Goal: Information Seeking & Learning: Learn about a topic

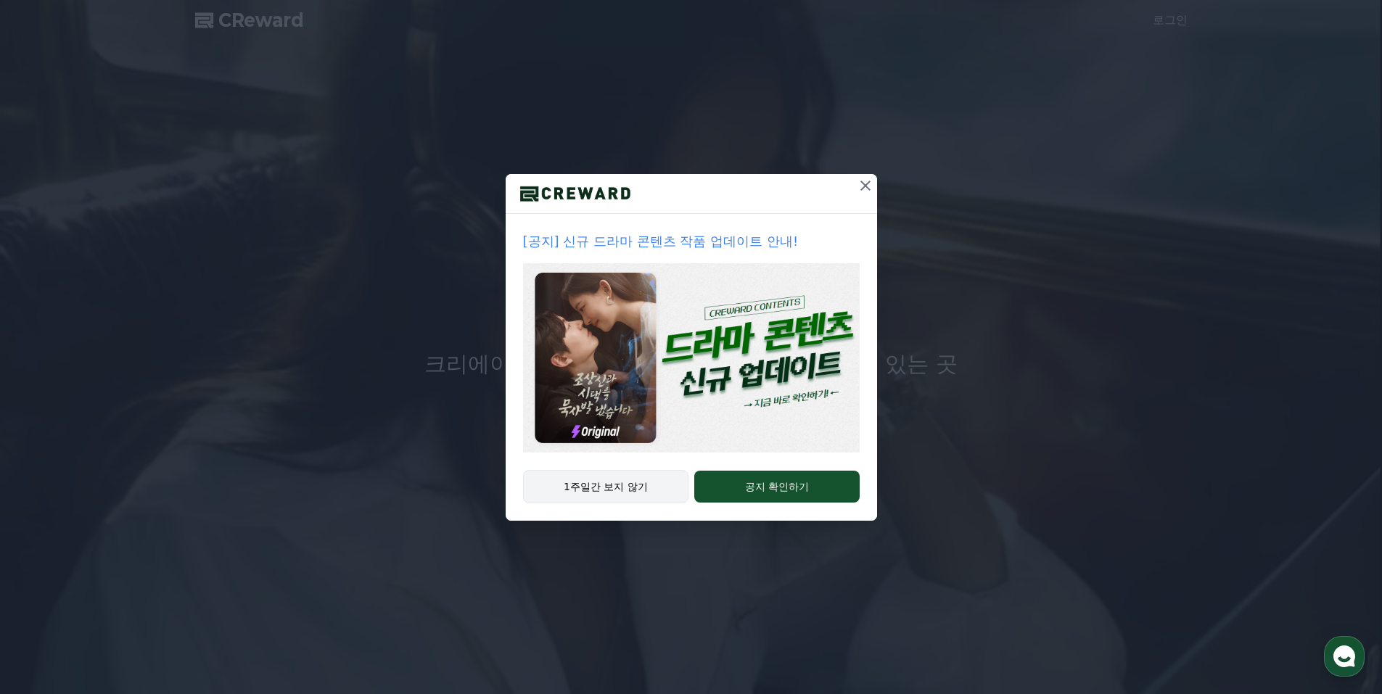
click at [635, 492] on button "1주일간 보지 않기" at bounding box center [606, 486] width 166 height 33
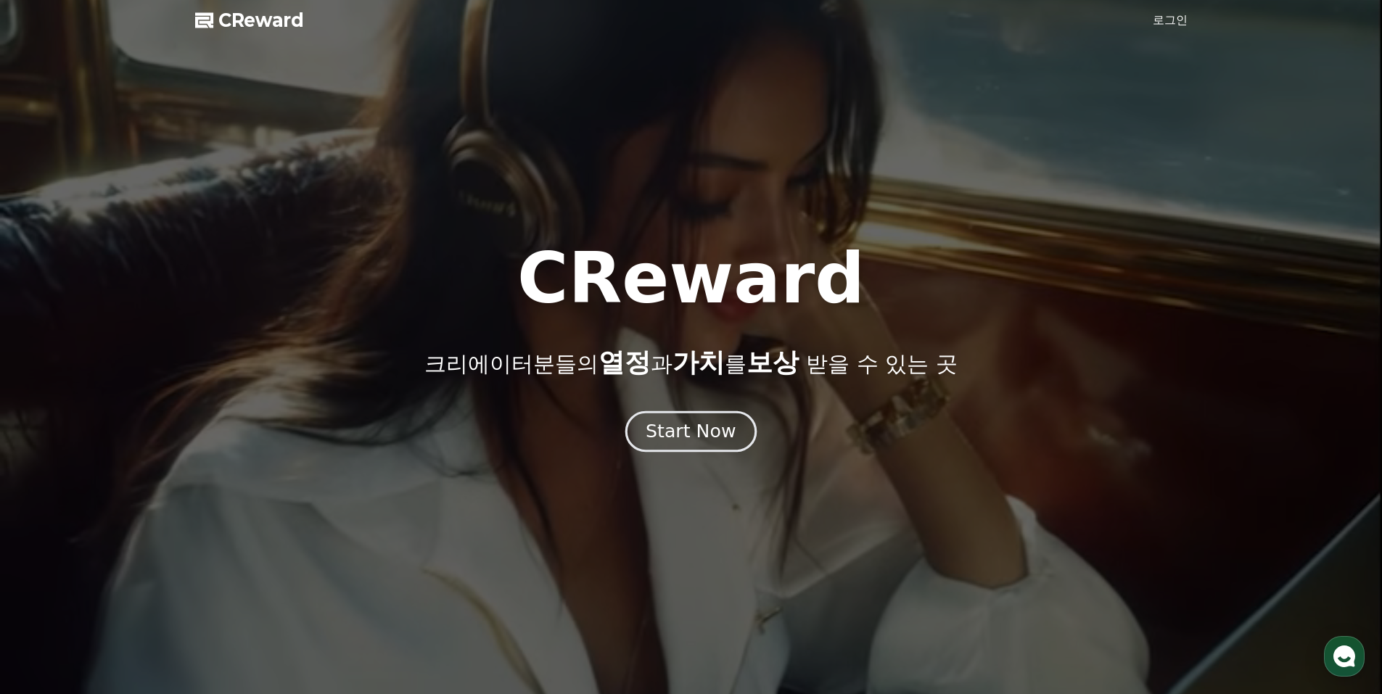
click at [688, 428] on div "Start Now" at bounding box center [691, 431] width 90 height 25
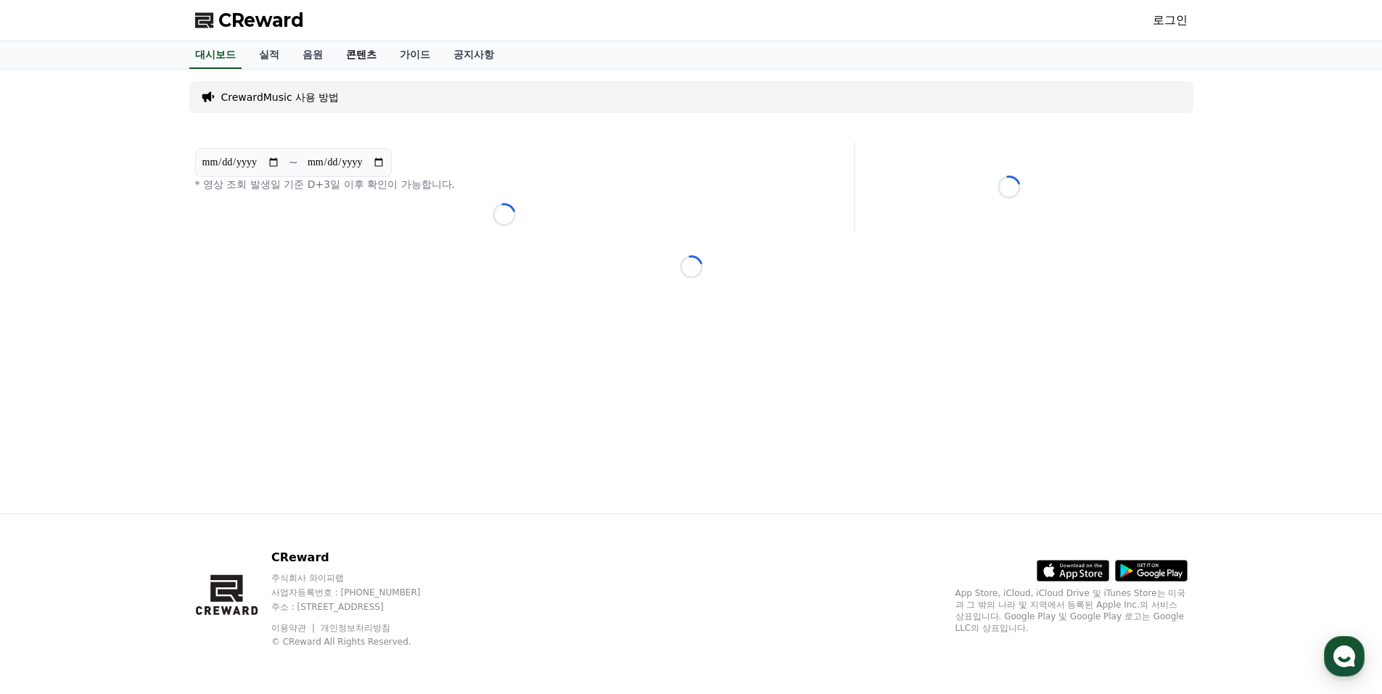
click at [361, 49] on link "콘텐츠" at bounding box center [361, 55] width 54 height 28
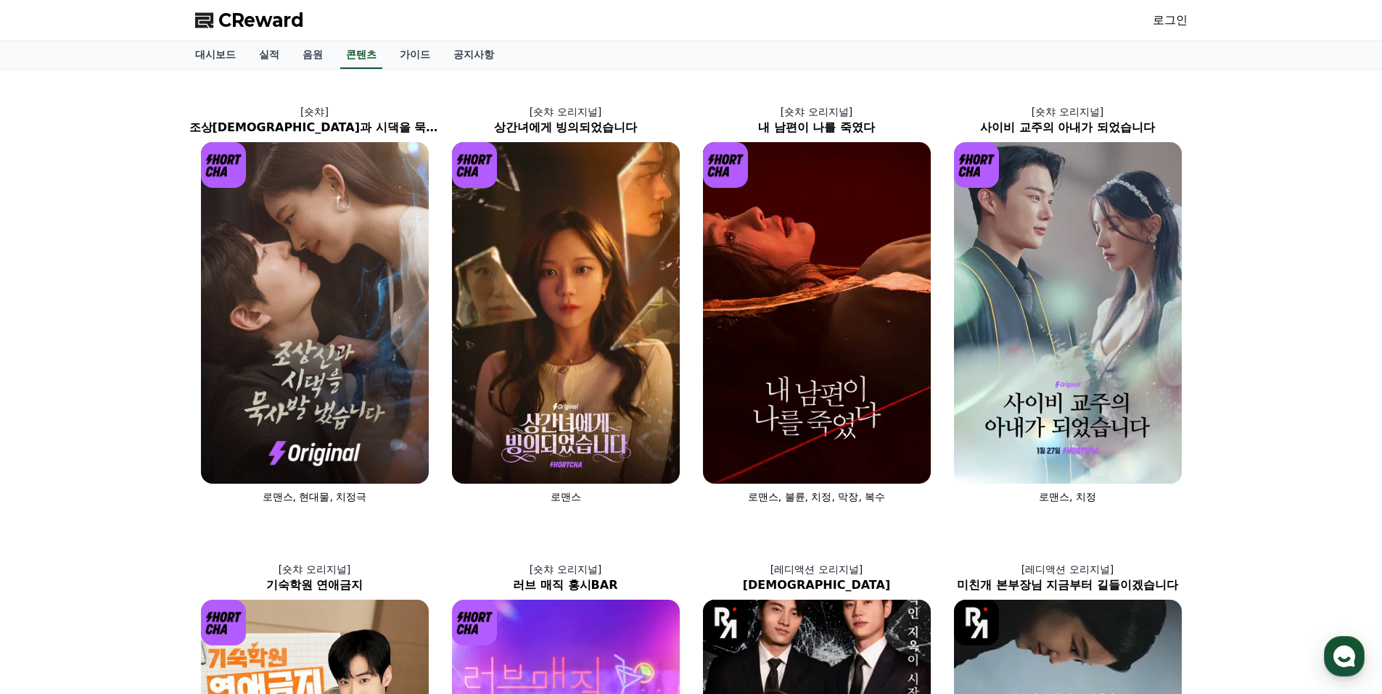
click at [1160, 25] on link "로그인" at bounding box center [1170, 20] width 35 height 17
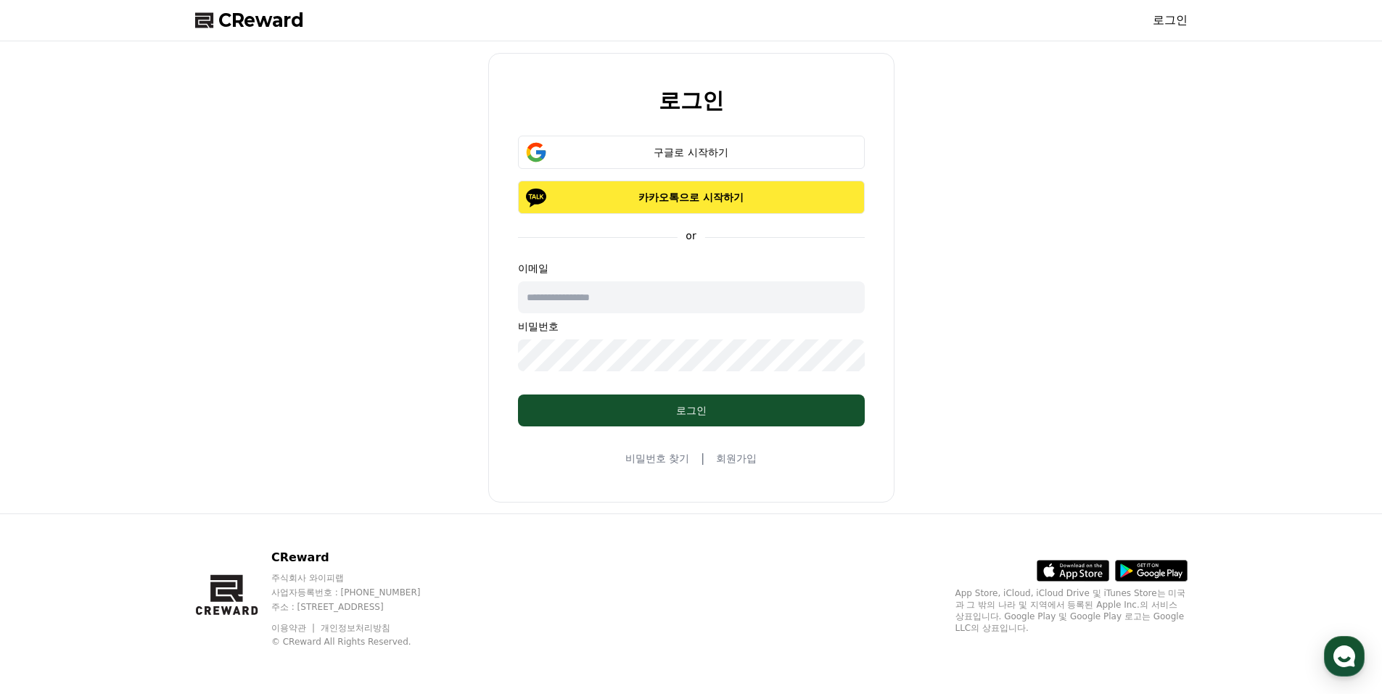
click at [689, 194] on p "카카오톡으로 시작하기" at bounding box center [691, 197] width 305 height 15
click at [706, 153] on div "구글로 시작하기" at bounding box center [691, 152] width 305 height 15
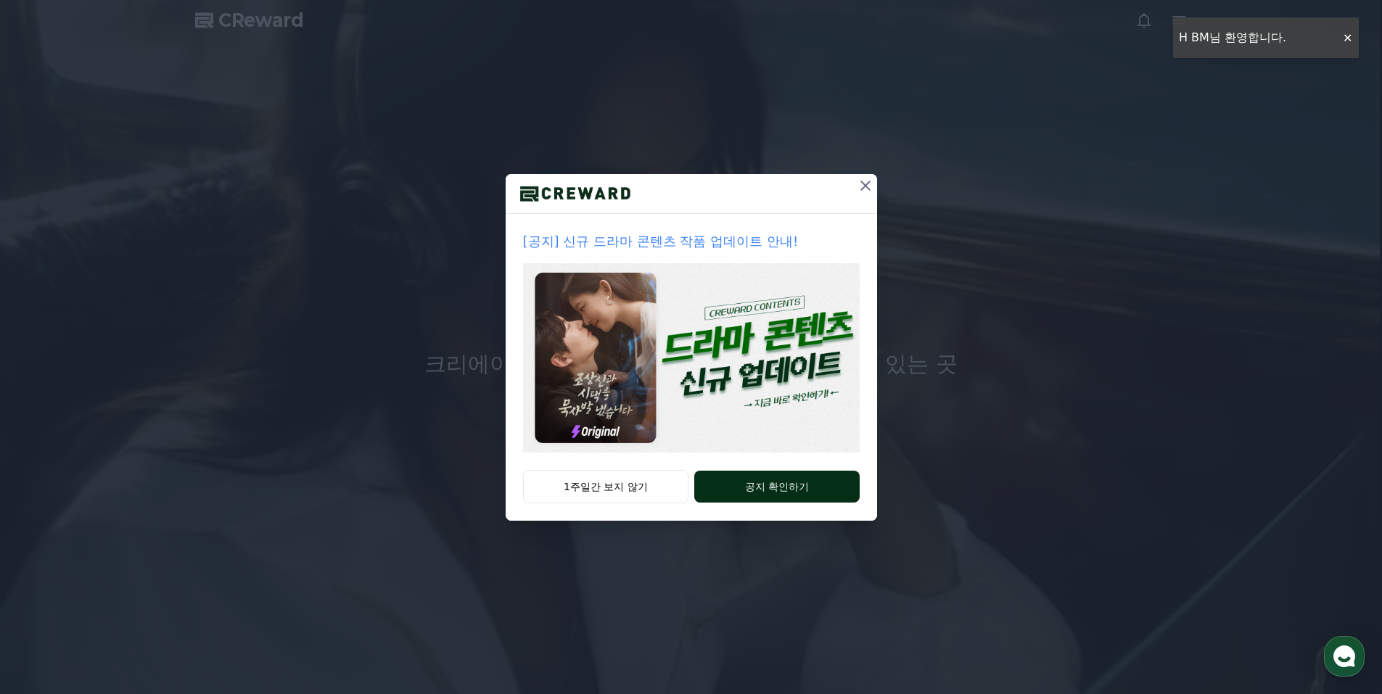
click at [729, 491] on button "공지 확인하기" at bounding box center [776, 487] width 165 height 32
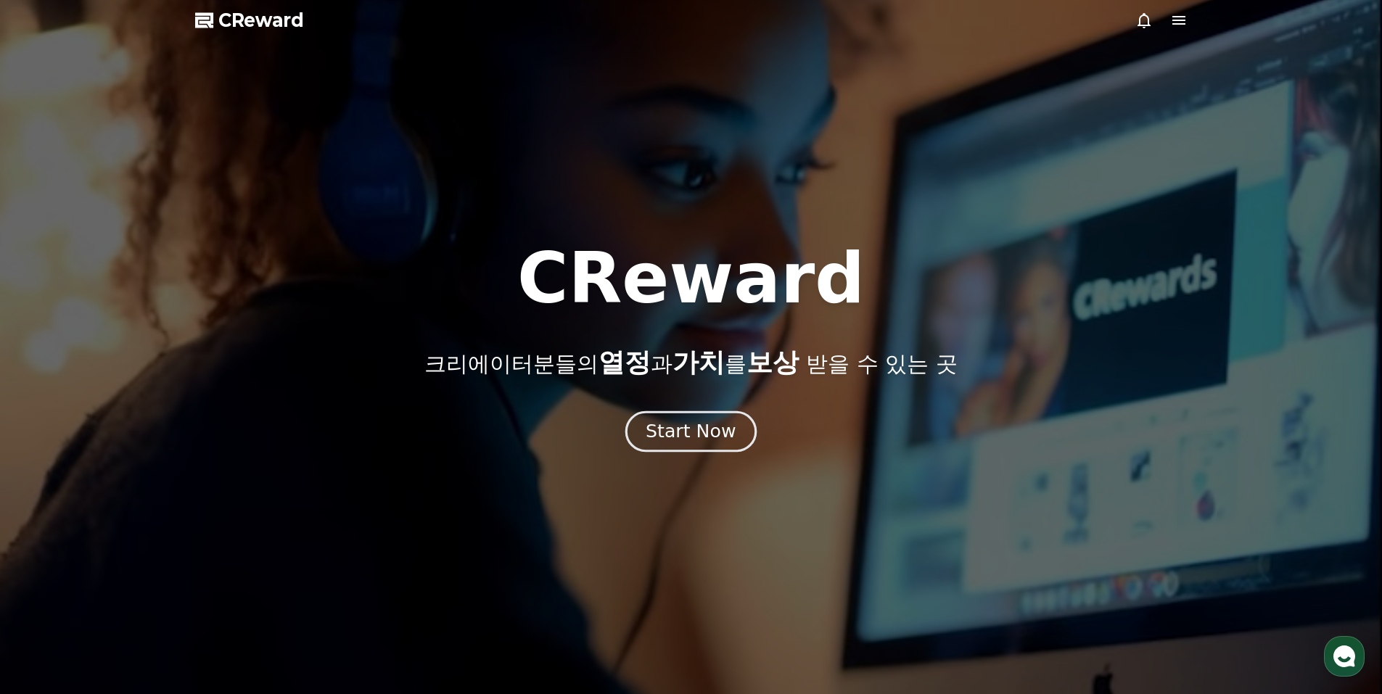
click at [701, 435] on div "Start Now" at bounding box center [691, 431] width 90 height 25
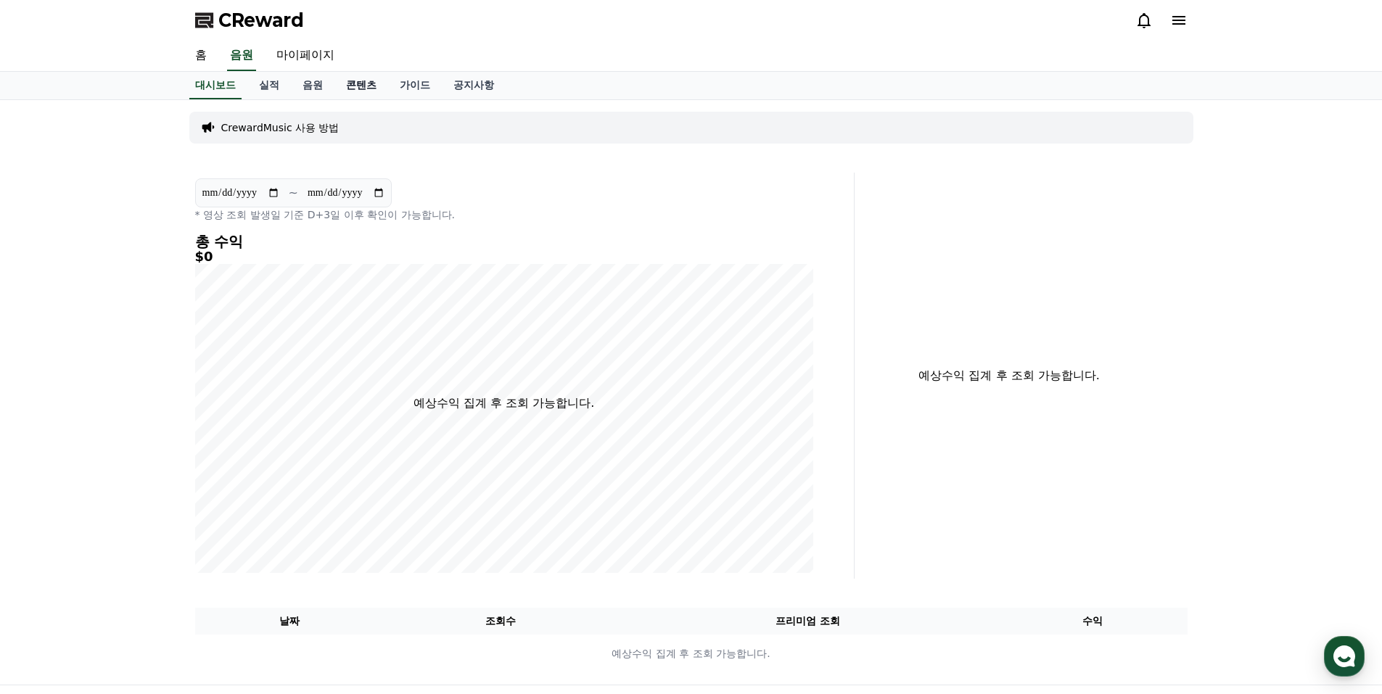
click at [362, 86] on link "콘텐츠" at bounding box center [361, 86] width 54 height 28
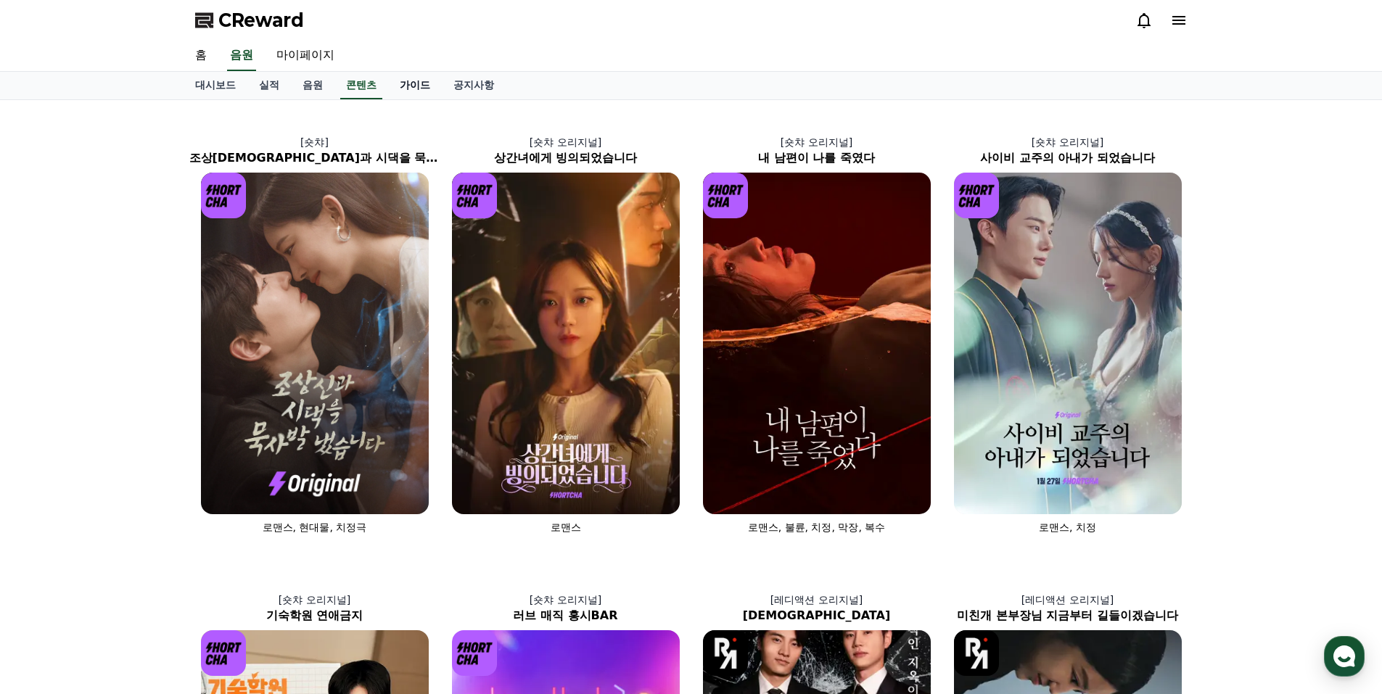
click at [419, 88] on link "가이드" at bounding box center [415, 86] width 54 height 28
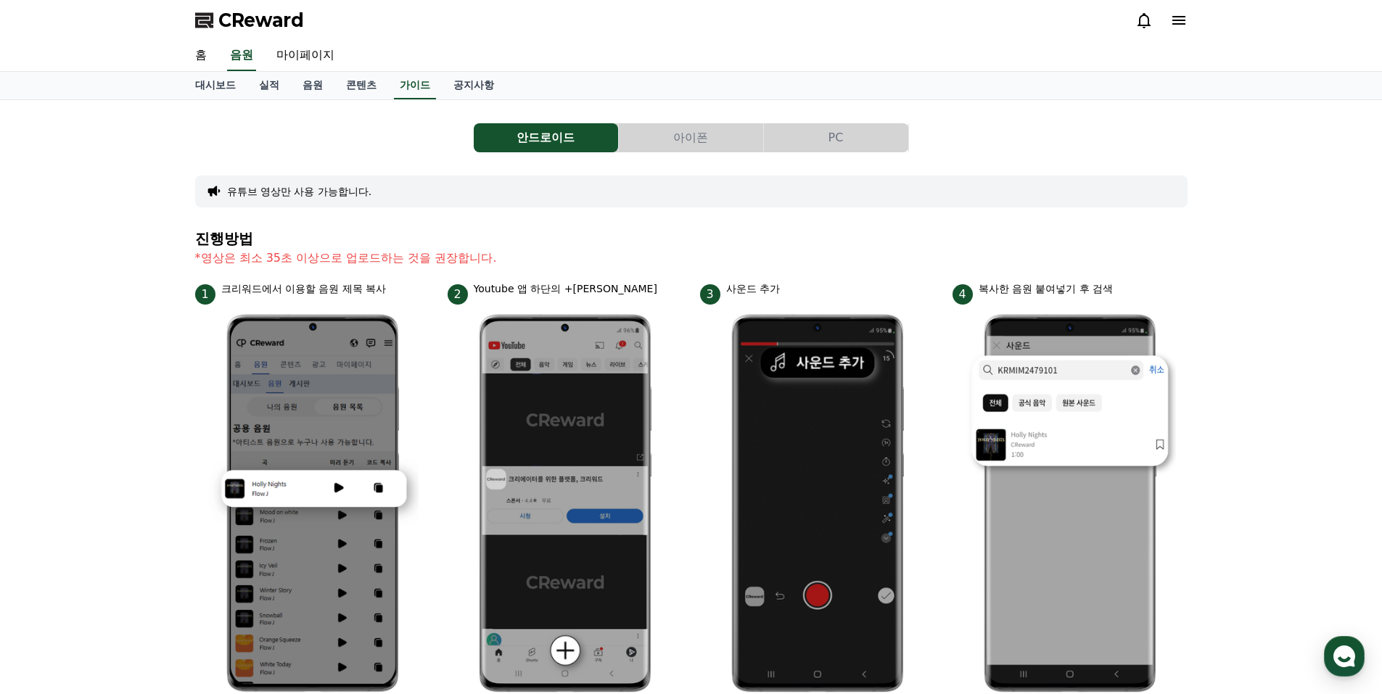
click at [802, 138] on button "PC" at bounding box center [836, 137] width 144 height 29
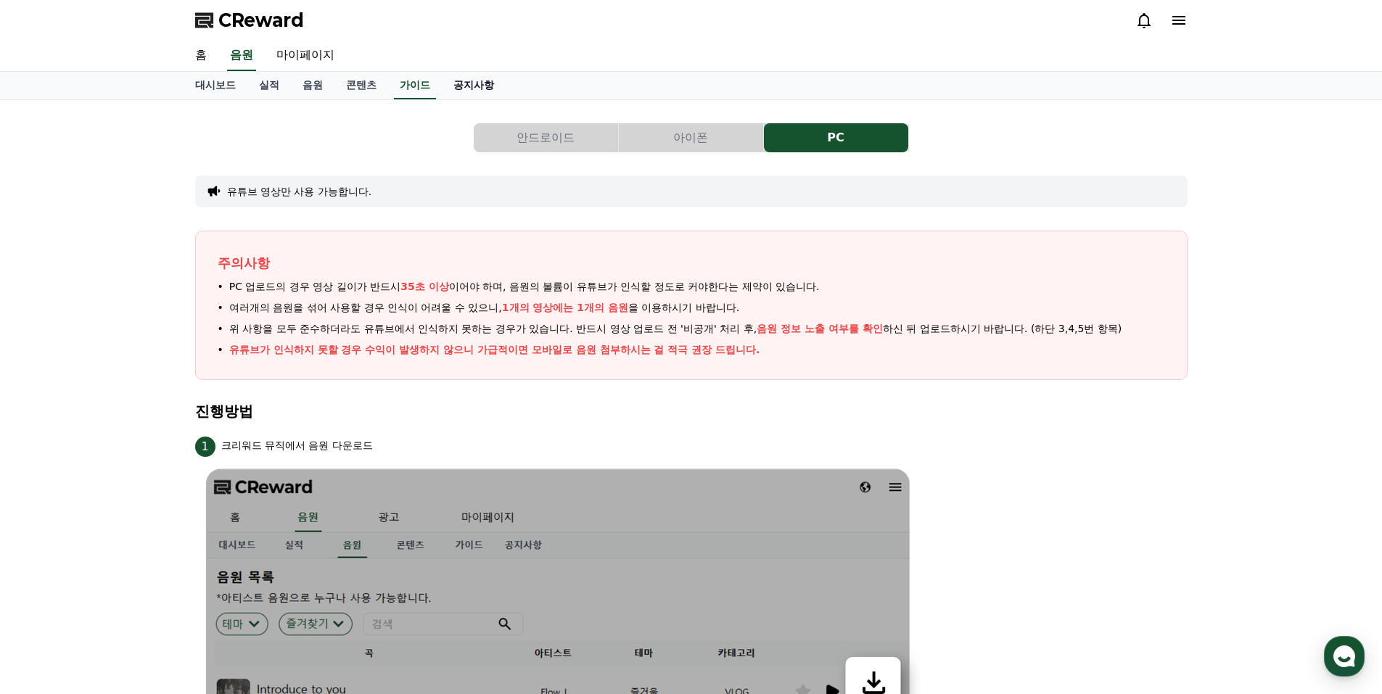
click at [464, 83] on link "공지사항" at bounding box center [474, 86] width 64 height 28
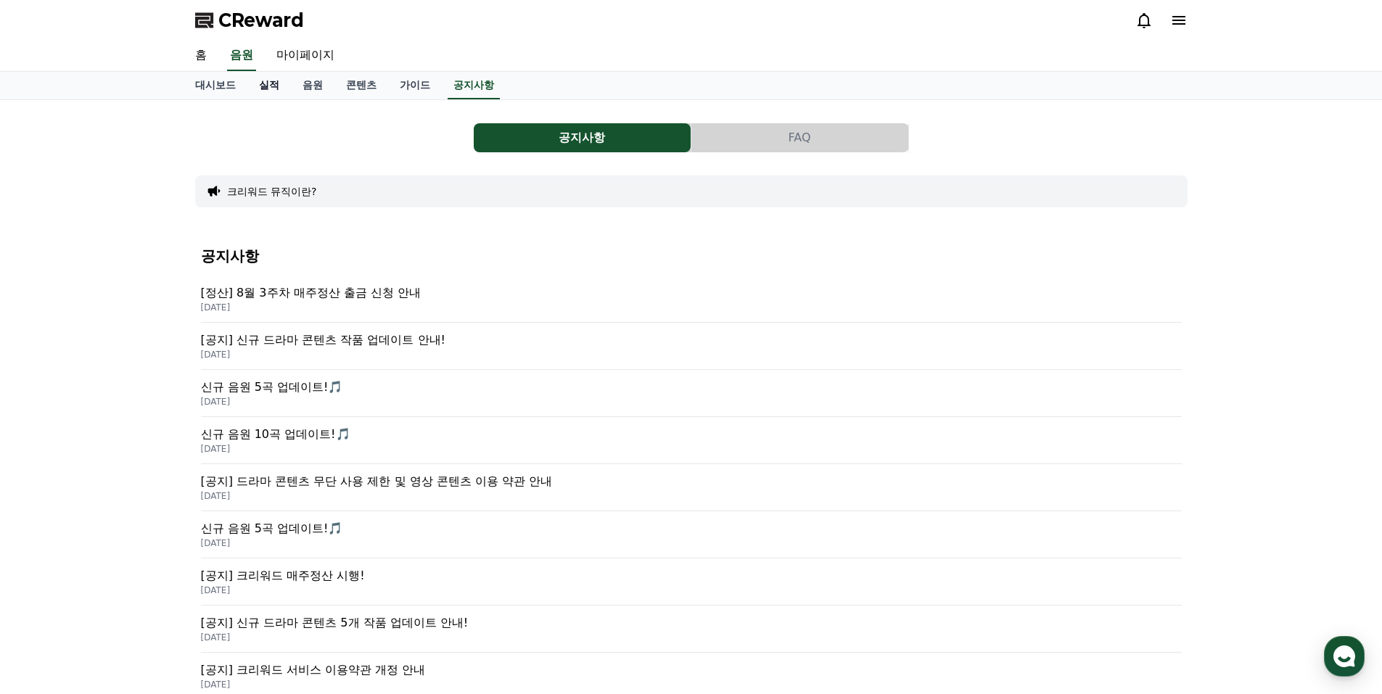
click at [276, 86] on link "실적" at bounding box center [269, 86] width 44 height 28
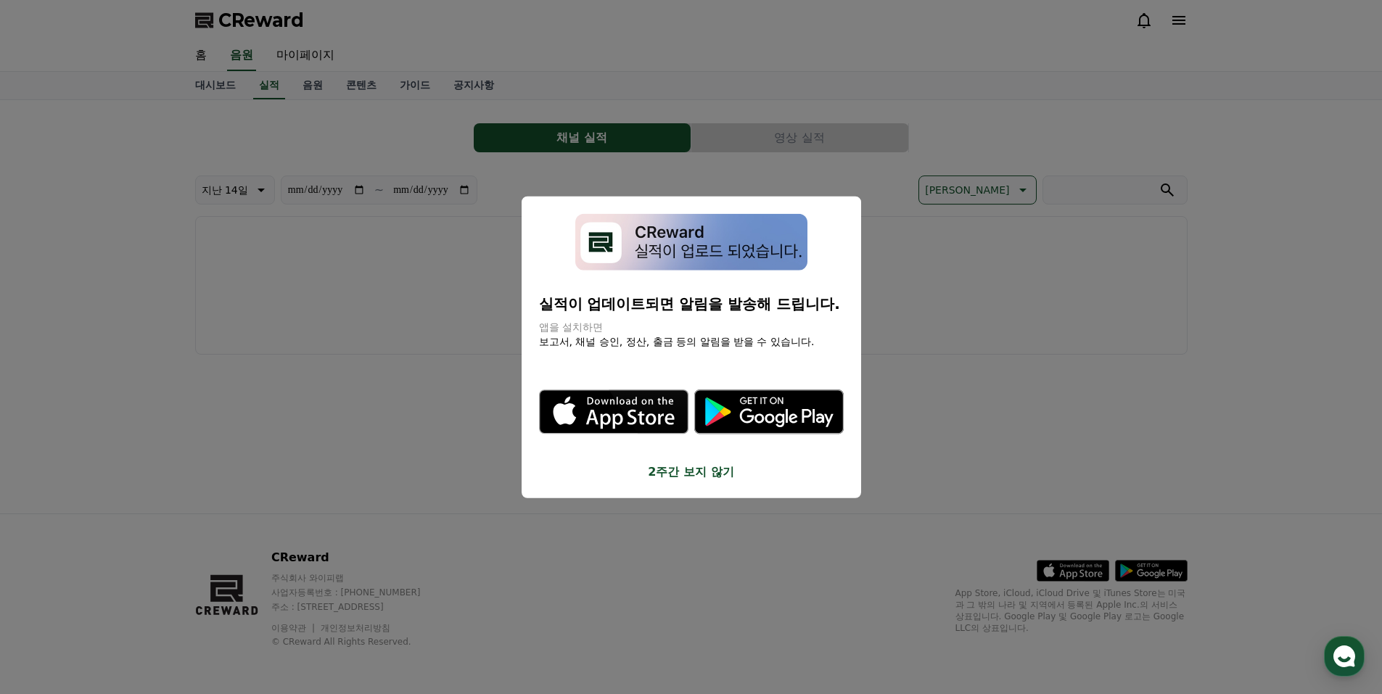
click at [692, 477] on button "2주간 보지 않기" at bounding box center [691, 472] width 305 height 17
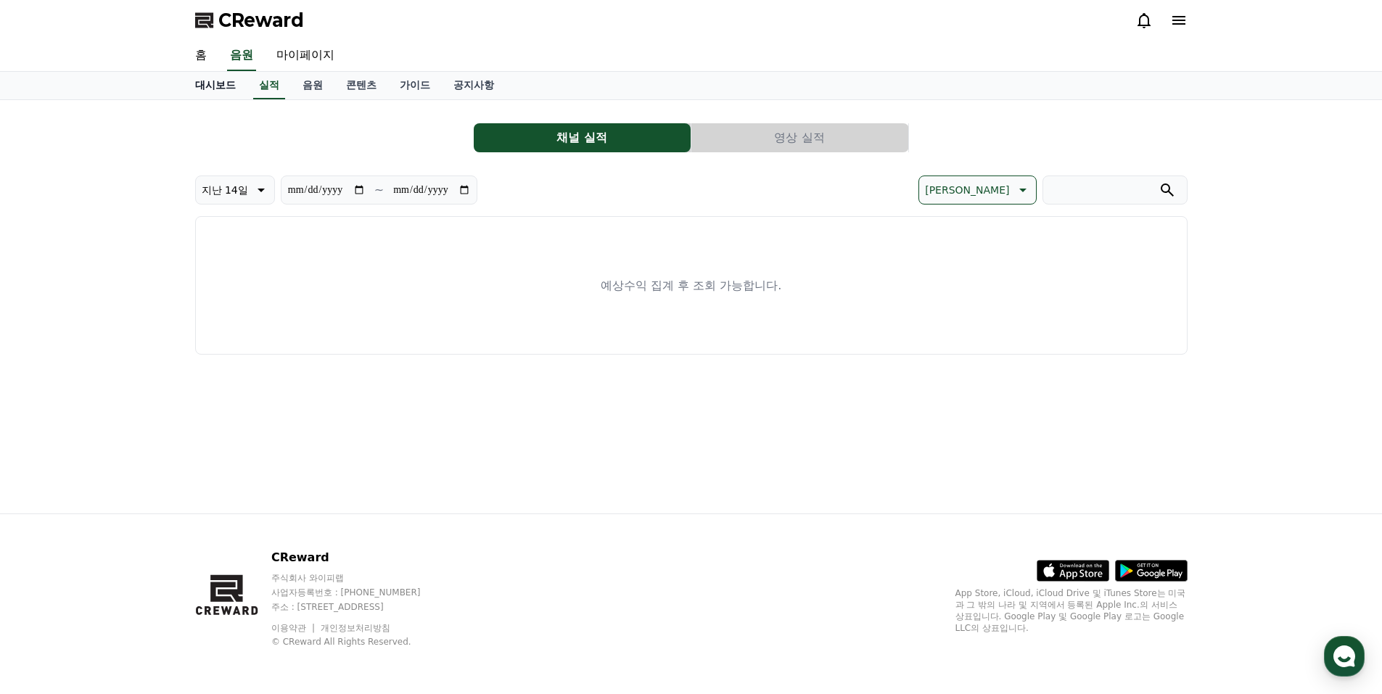
click at [208, 87] on link "대시보드" at bounding box center [216, 86] width 64 height 28
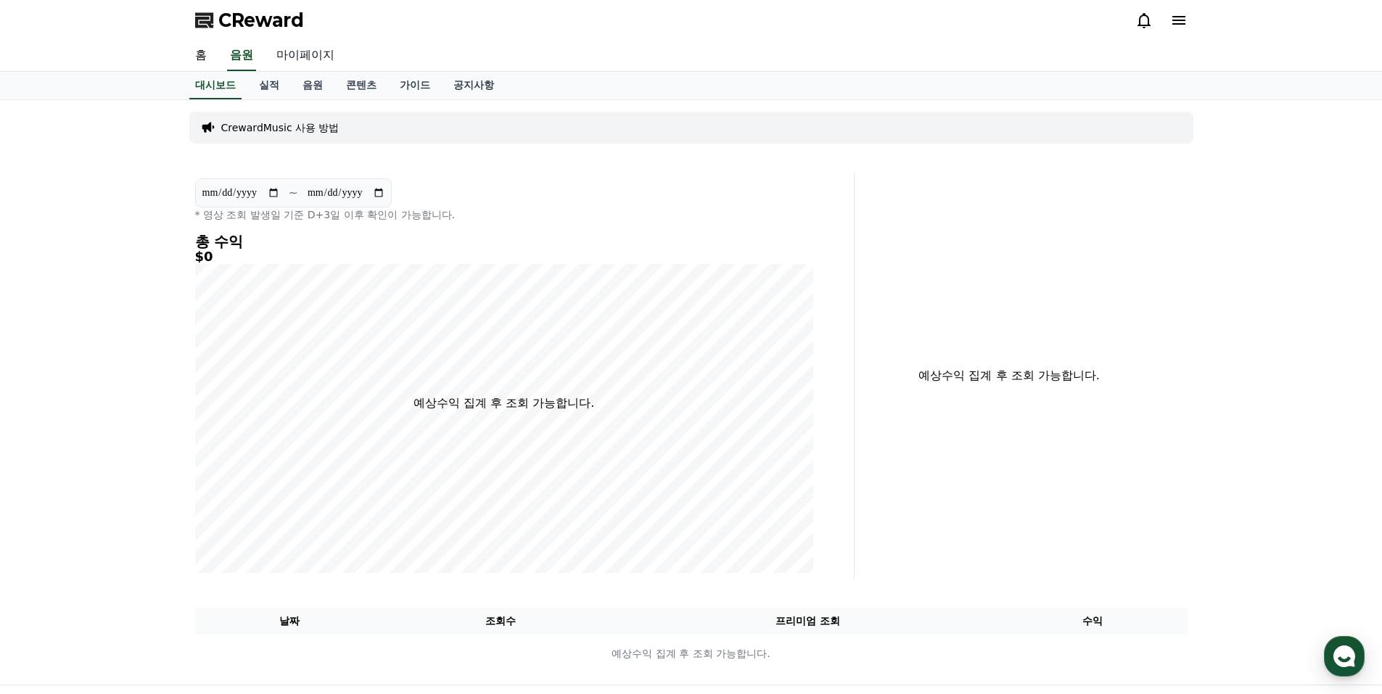
click at [290, 57] on link "마이페이지" at bounding box center [305, 56] width 81 height 30
select select "**********"
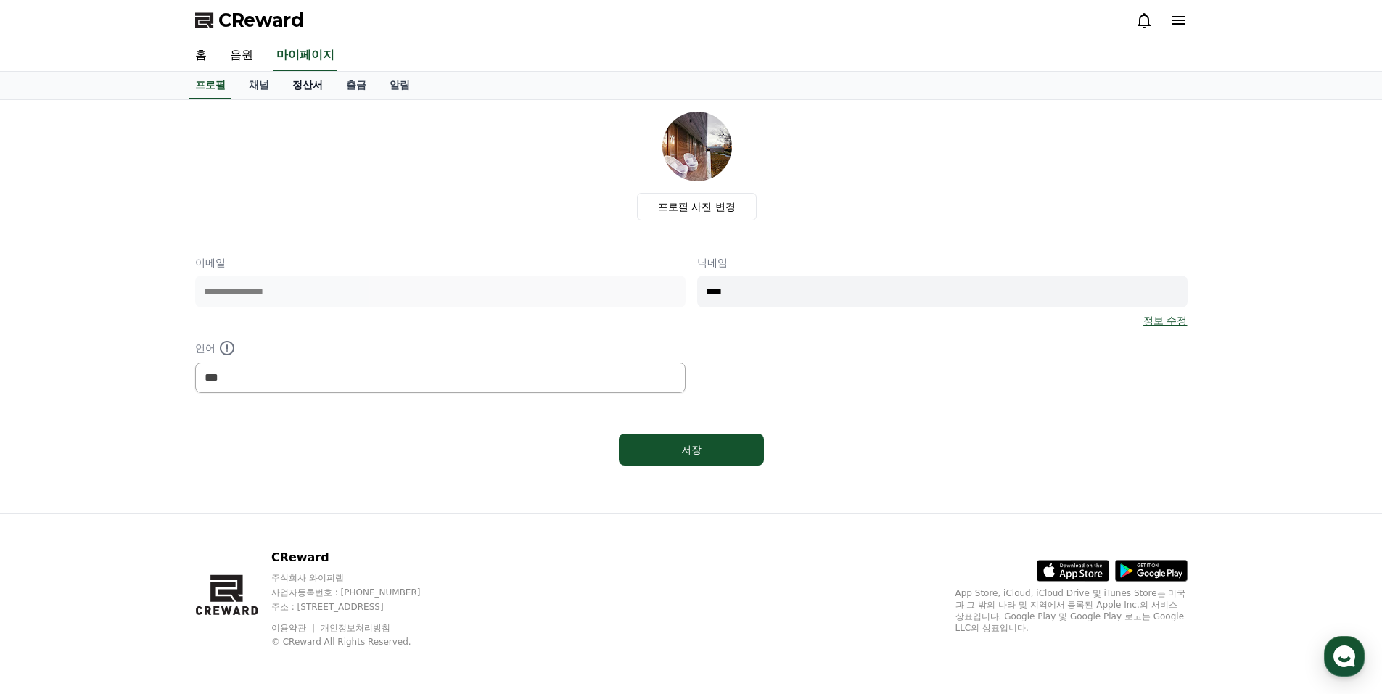
click at [317, 83] on link "정산서" at bounding box center [308, 86] width 54 height 28
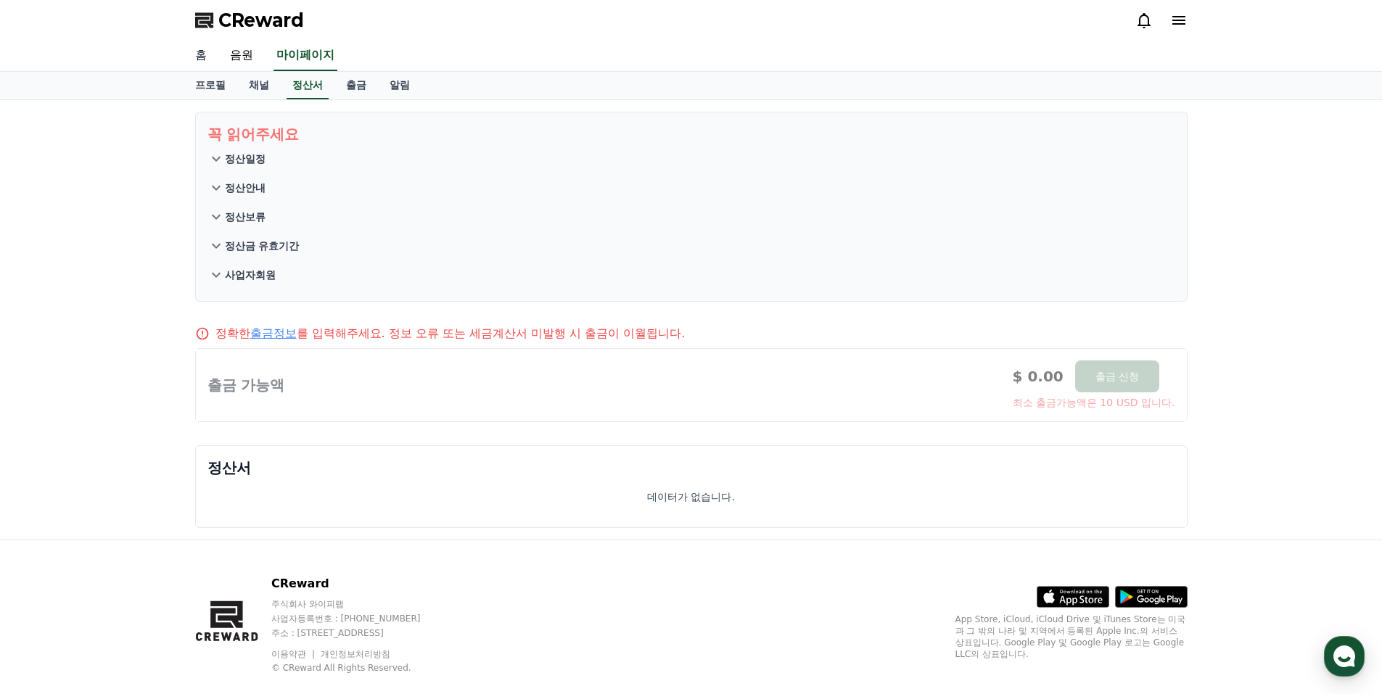
click at [202, 55] on link "홈" at bounding box center [201, 56] width 35 height 30
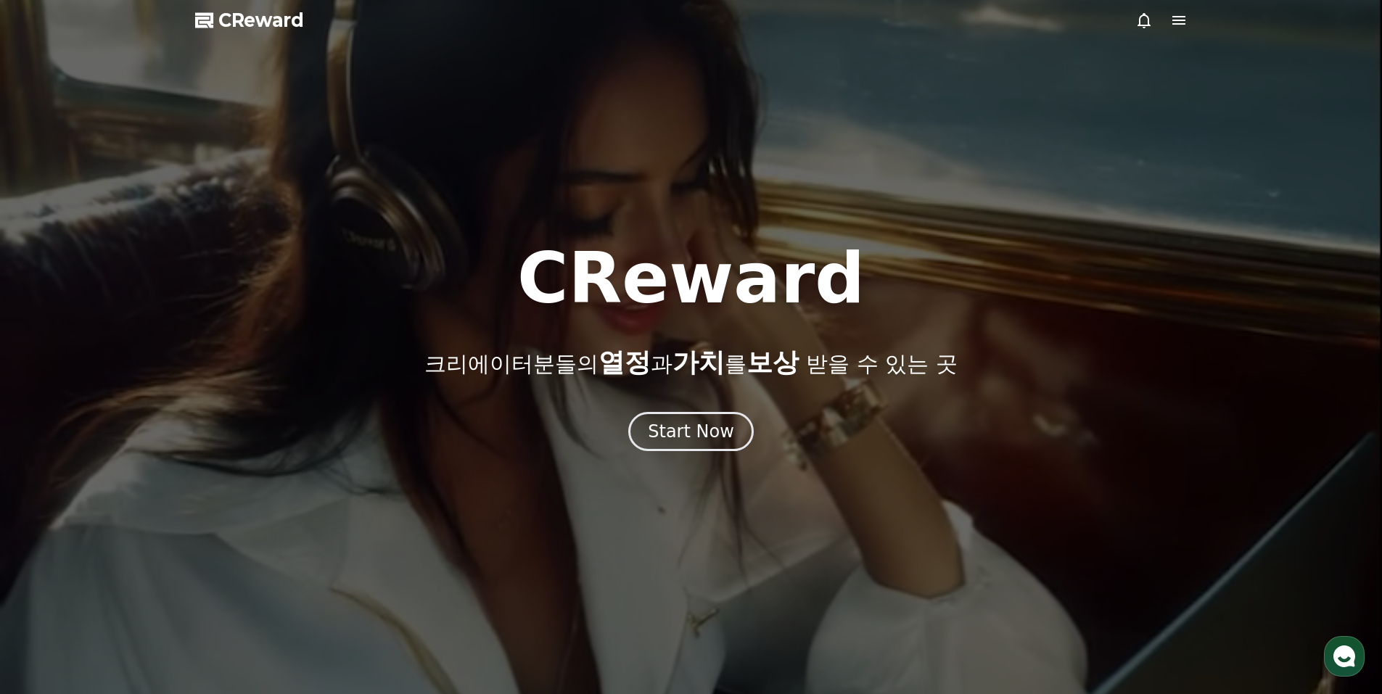
click at [1180, 22] on icon at bounding box center [1178, 20] width 17 height 17
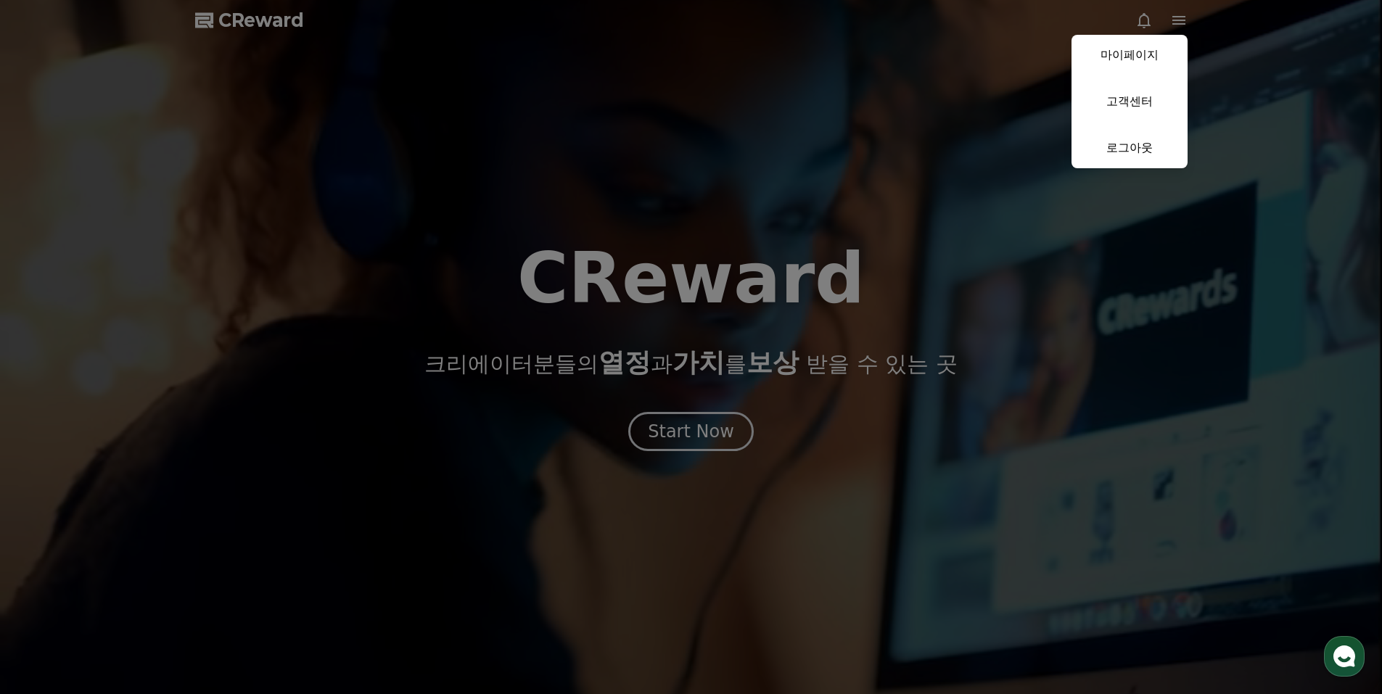
click at [683, 448] on button "close" at bounding box center [691, 347] width 1382 height 694
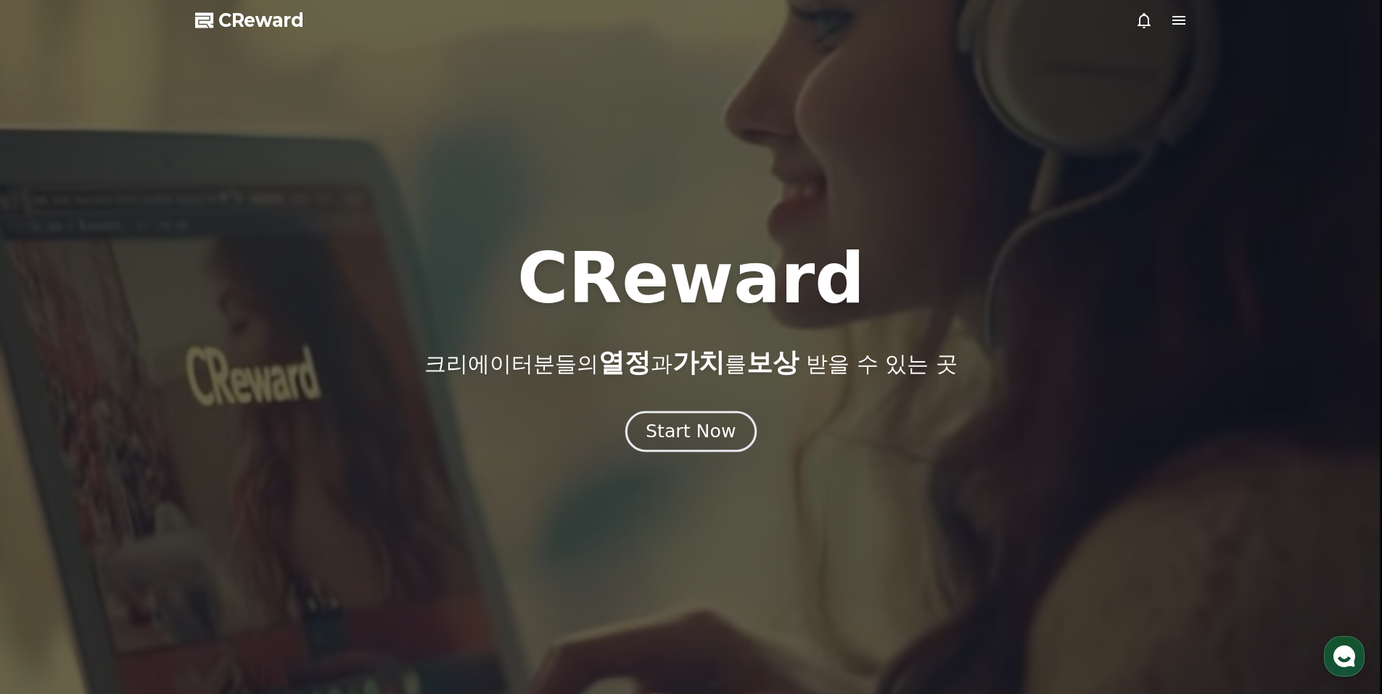
click at [692, 437] on div "Start Now" at bounding box center [691, 431] width 90 height 25
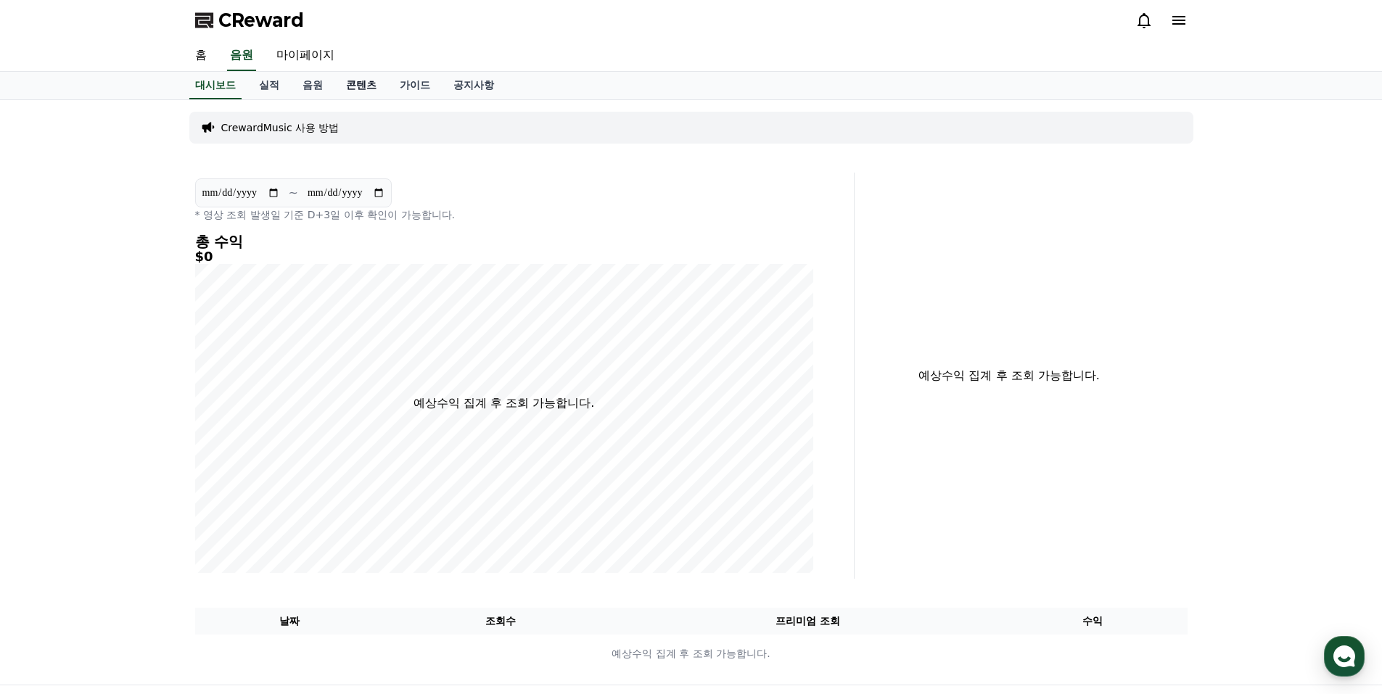
click at [345, 85] on link "콘텐츠" at bounding box center [361, 86] width 54 height 28
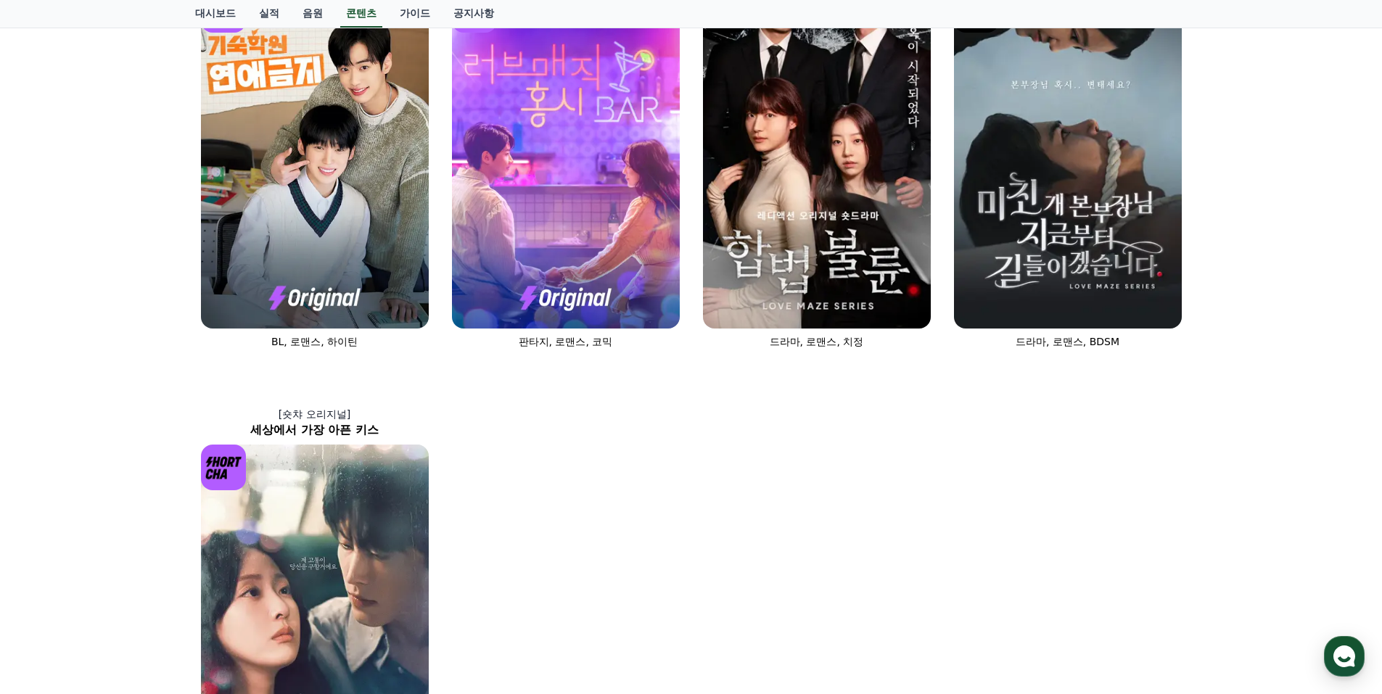
scroll to position [435, 0]
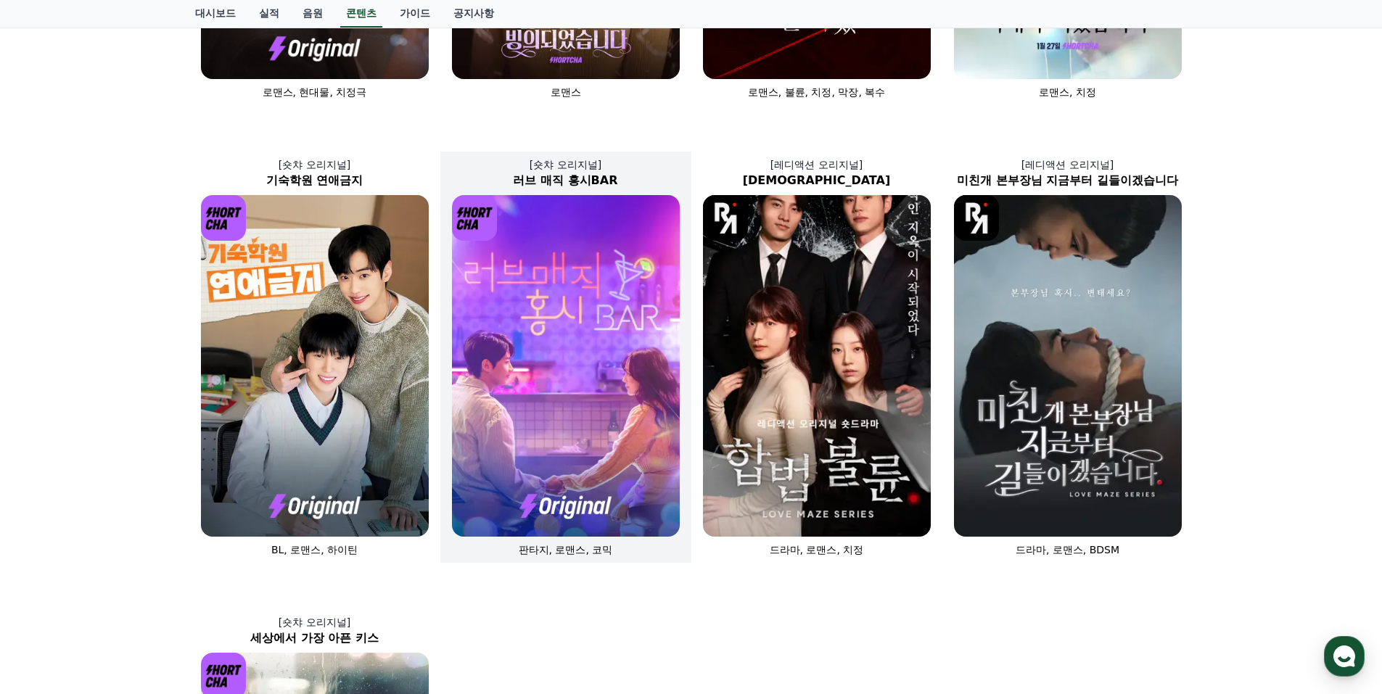
click at [561, 353] on img at bounding box center [566, 366] width 228 height 342
